Goal: Task Accomplishment & Management: Use online tool/utility

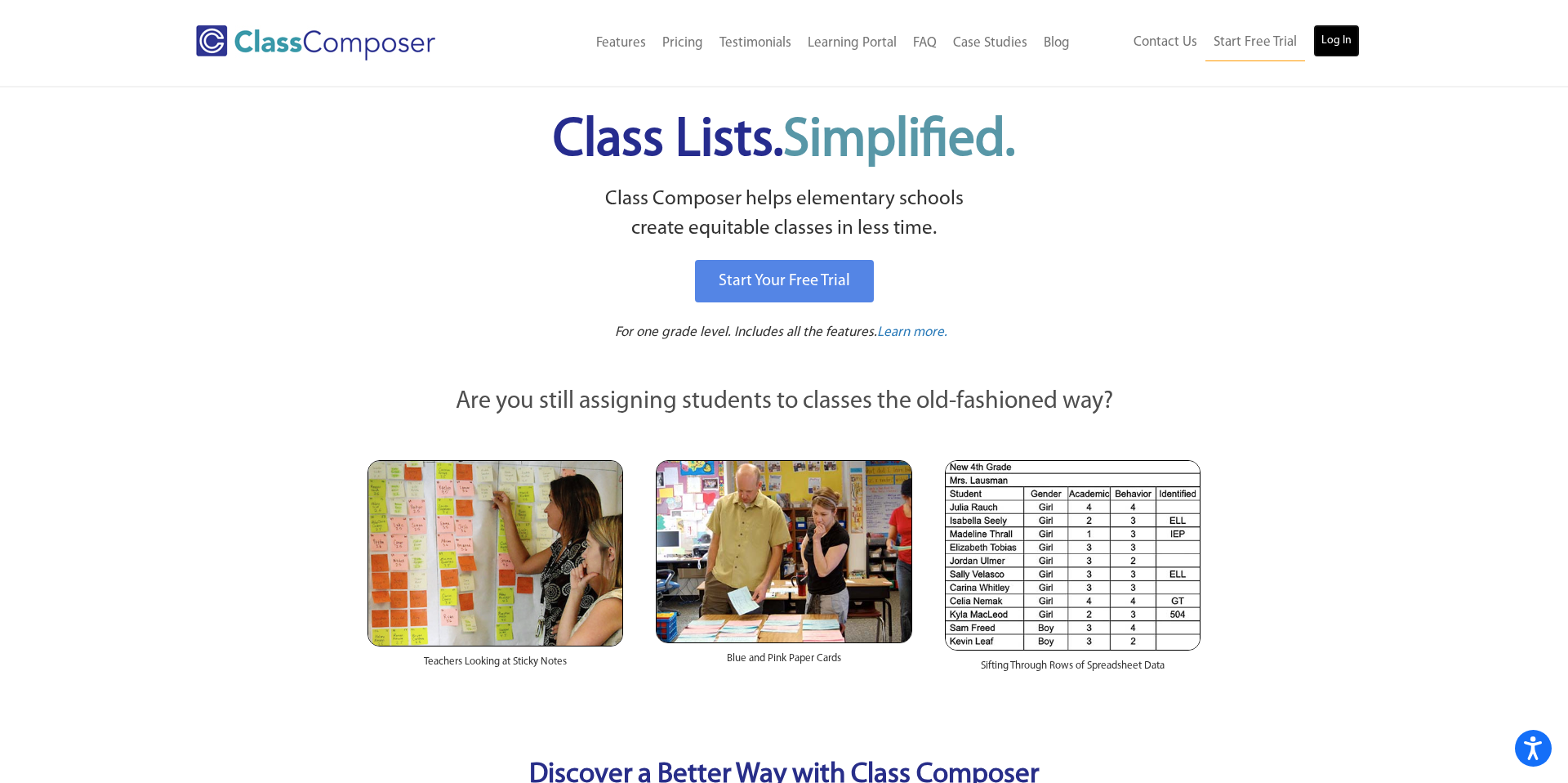
click at [1320, 41] on link "Log In" at bounding box center [1336, 41] width 47 height 33
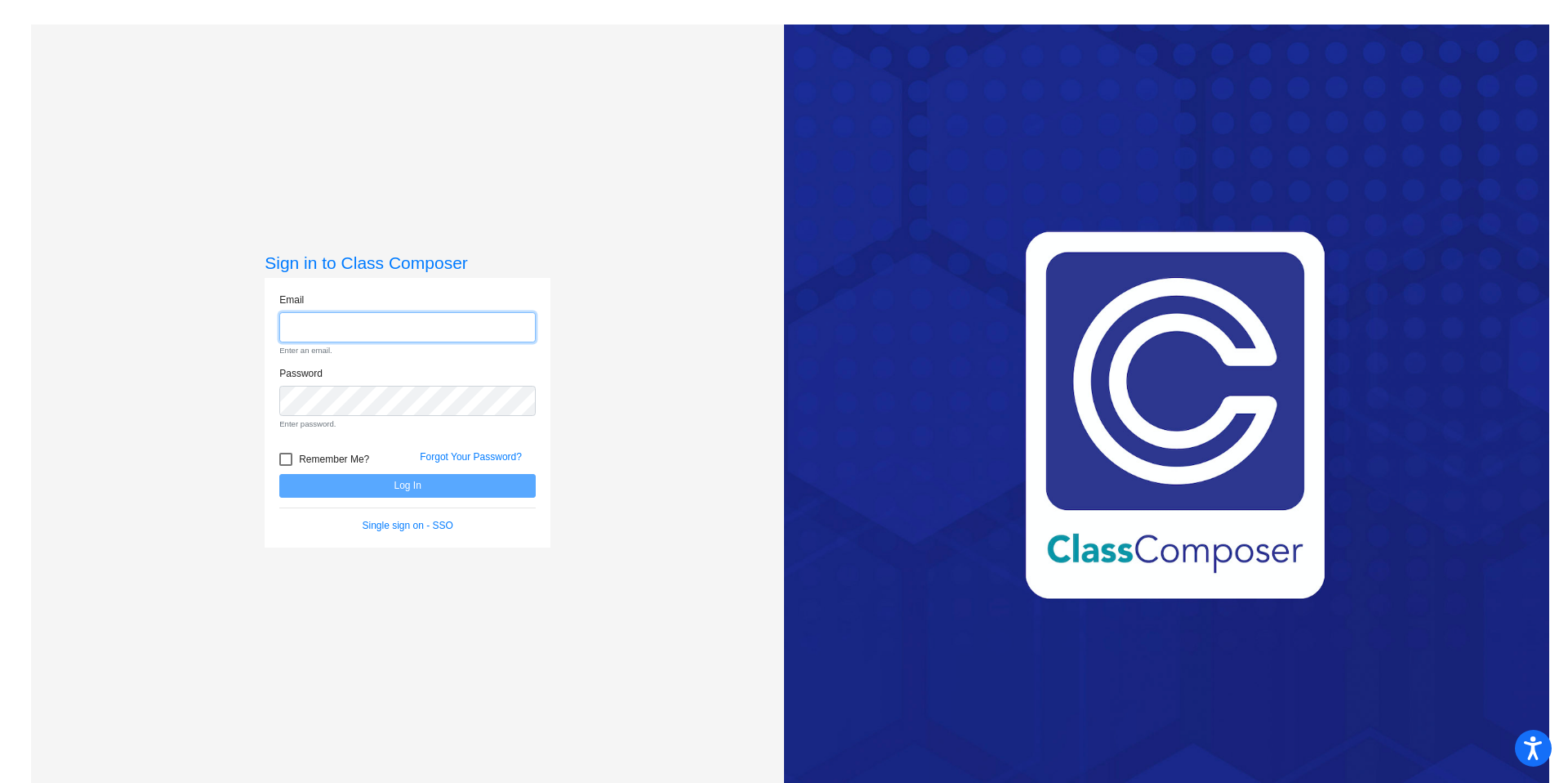
type input "[EMAIL_ADDRESS][DOMAIN_NAME]"
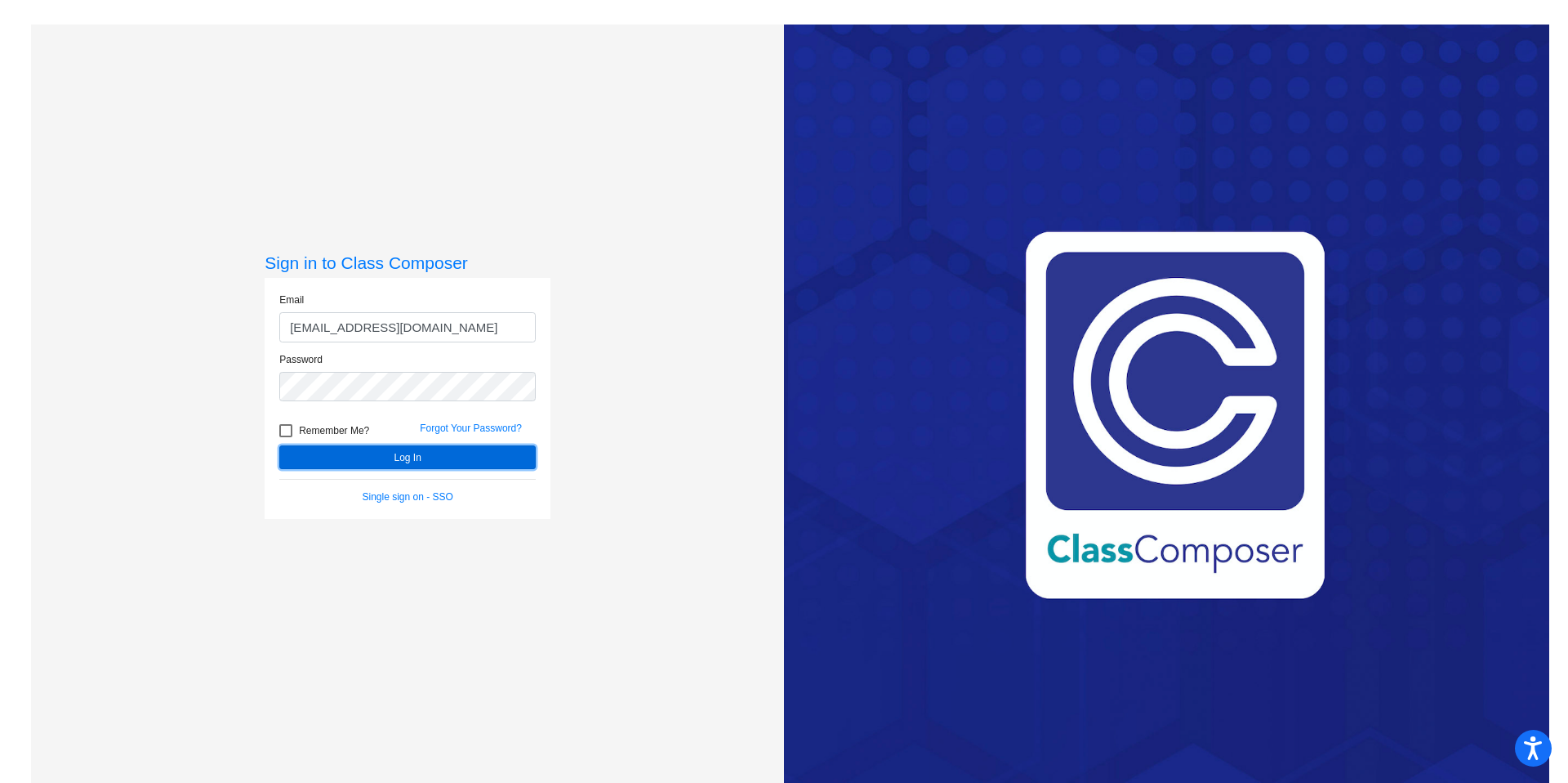
click at [413, 454] on button "Log In" at bounding box center [408, 457] width 257 height 24
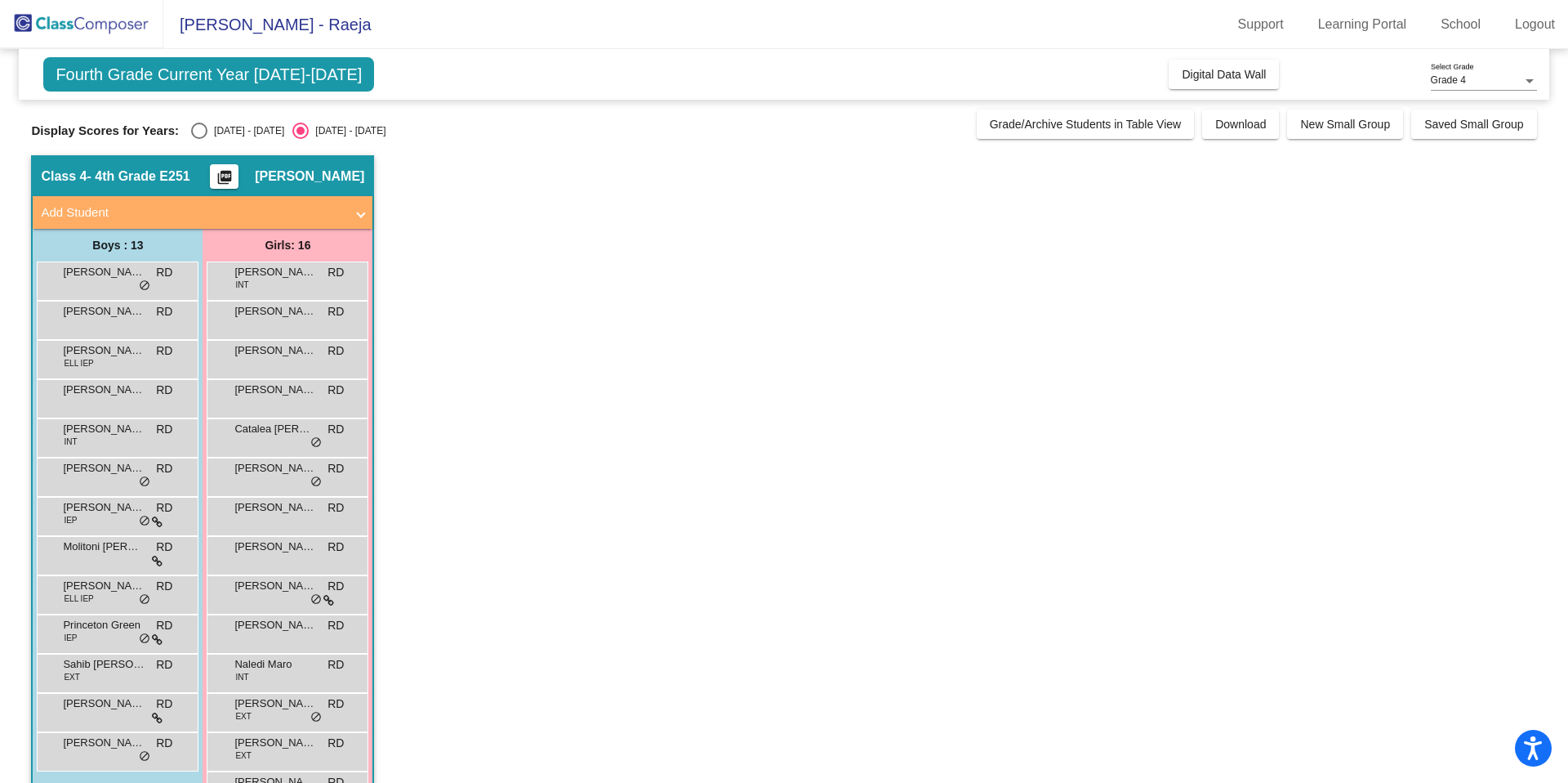
click at [199, 135] on div "Select an option" at bounding box center [199, 130] width 16 height 16
click at [199, 139] on input "[DATE] - [DATE]" at bounding box center [198, 139] width 1 height 1
radio input "true"
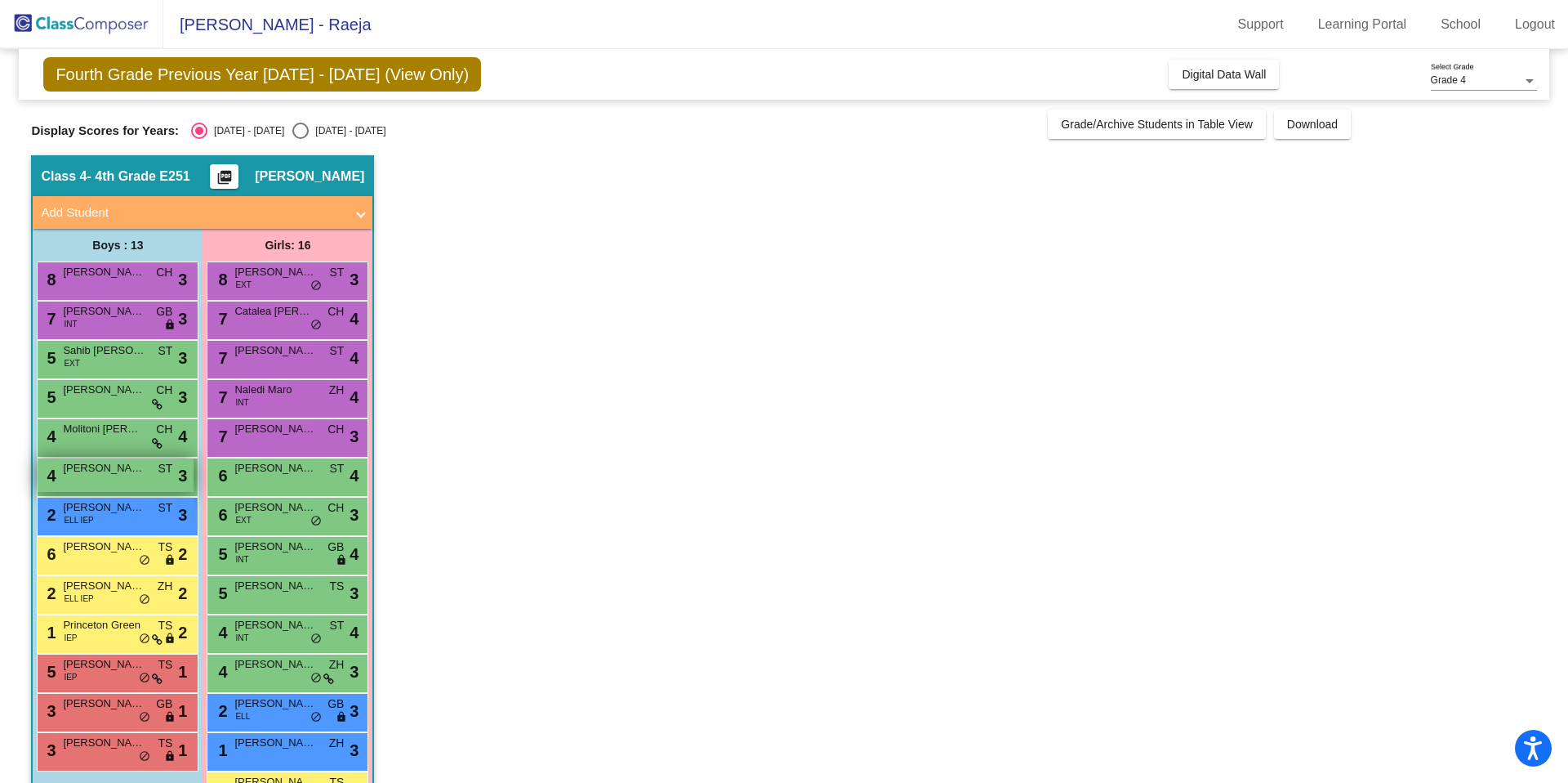
click at [114, 469] on span "[PERSON_NAME]" at bounding box center [103, 468] width 81 height 16
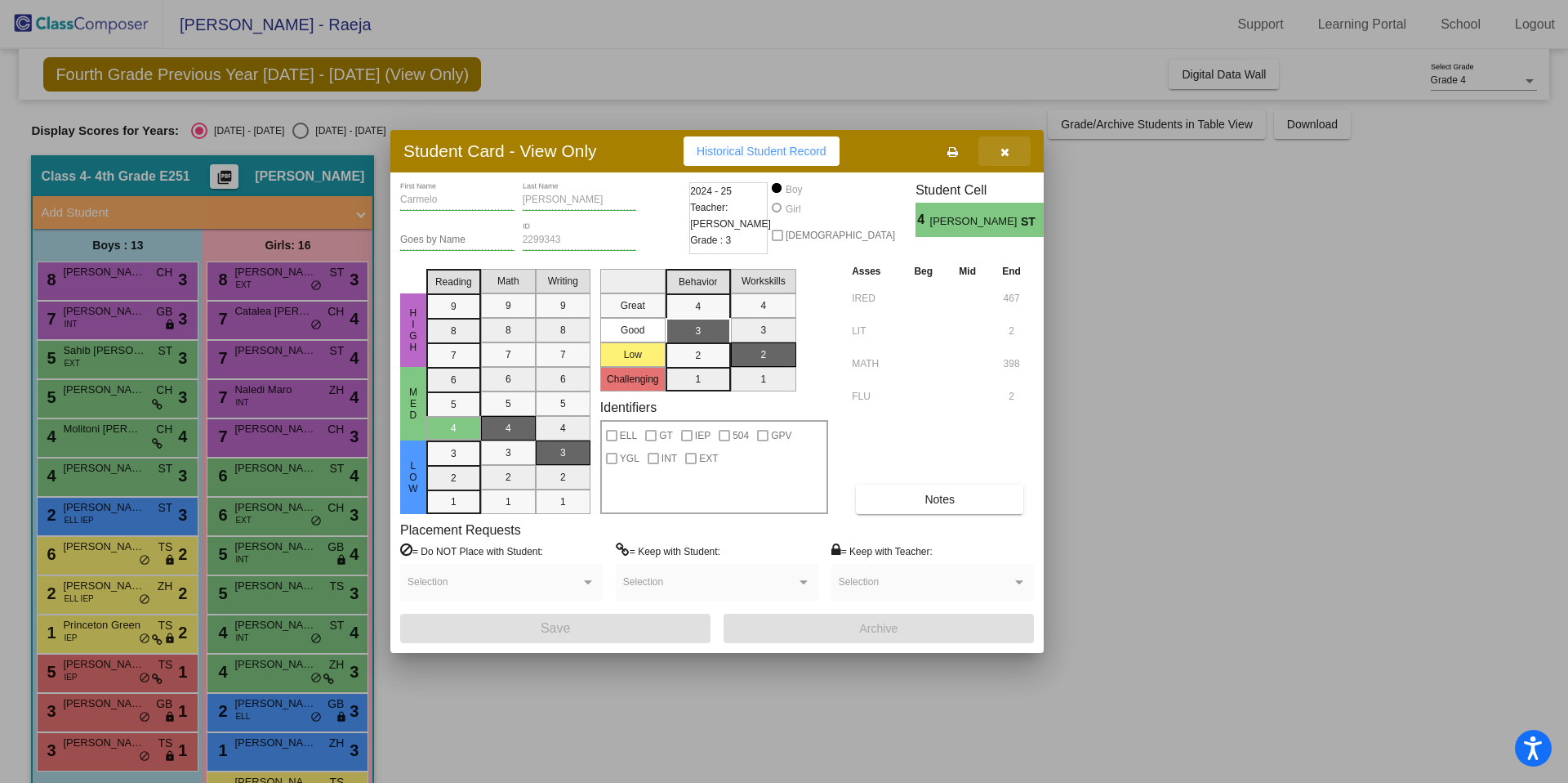
click at [1009, 157] on icon "button" at bounding box center [1005, 152] width 9 height 12
